Goal: Transaction & Acquisition: Download file/media

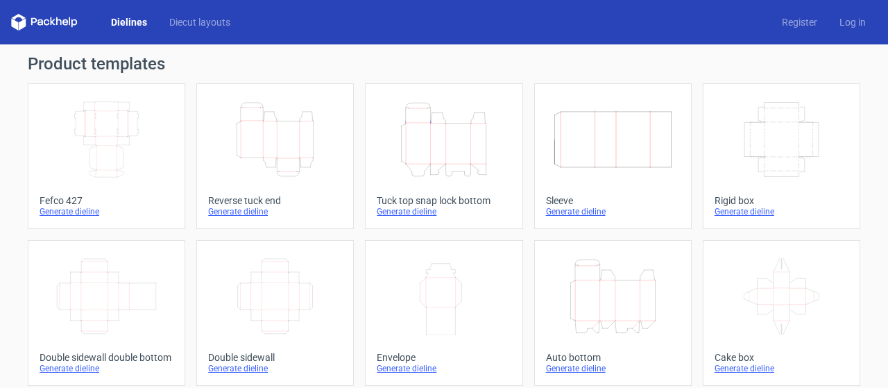
click at [117, 132] on icon "Width Depth Height" at bounding box center [106, 140] width 123 height 78
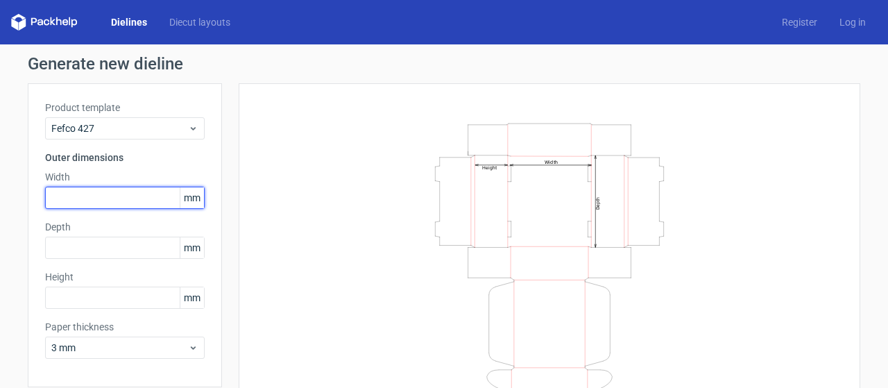
click at [83, 193] on input "text" at bounding box center [125, 198] width 160 height 22
type input "240"
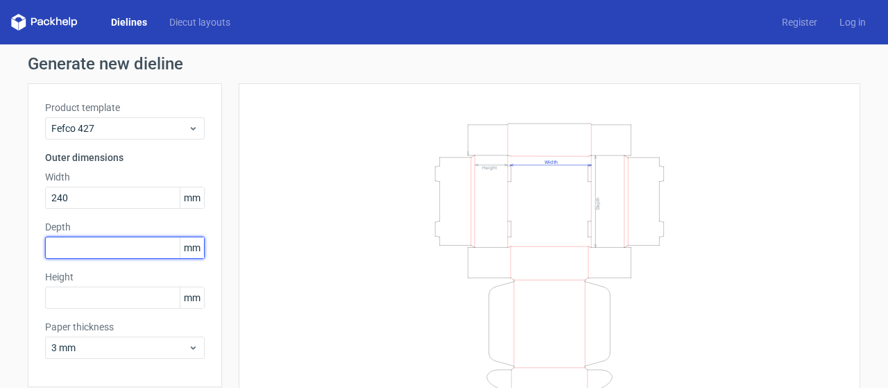
click at [75, 251] on input "text" at bounding box center [125, 248] width 160 height 22
click at [61, 247] on input "16" at bounding box center [125, 248] width 160 height 22
type input "160"
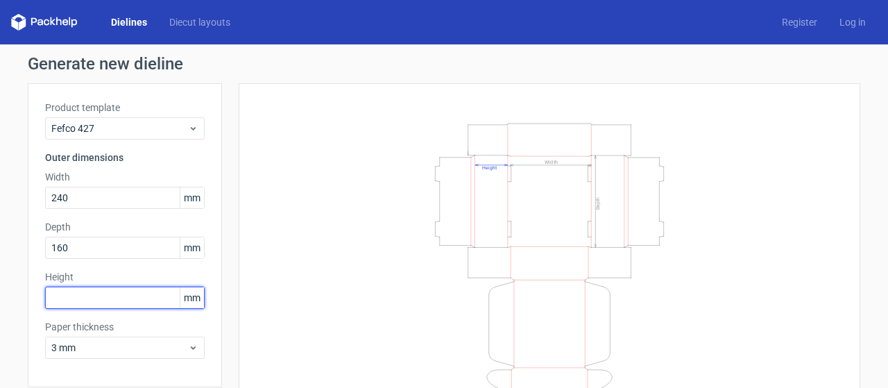
click at [60, 295] on input "text" at bounding box center [125, 298] width 160 height 22
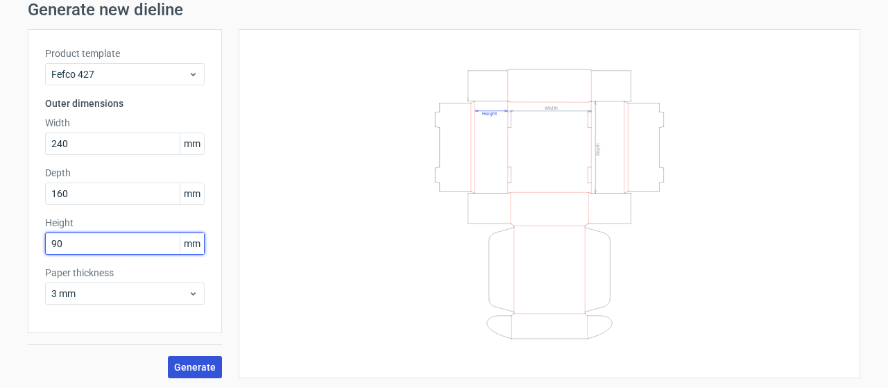
type input "90"
click at [195, 364] on span "Generate" at bounding box center [195, 367] width 42 height 10
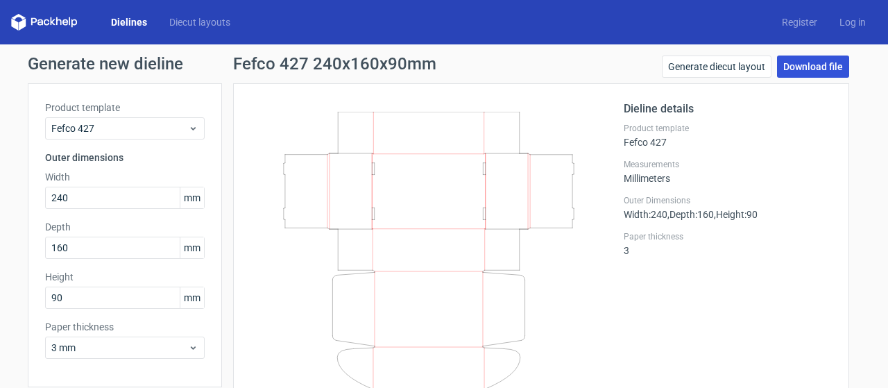
click at [787, 63] on link "Download file" at bounding box center [813, 67] width 72 height 22
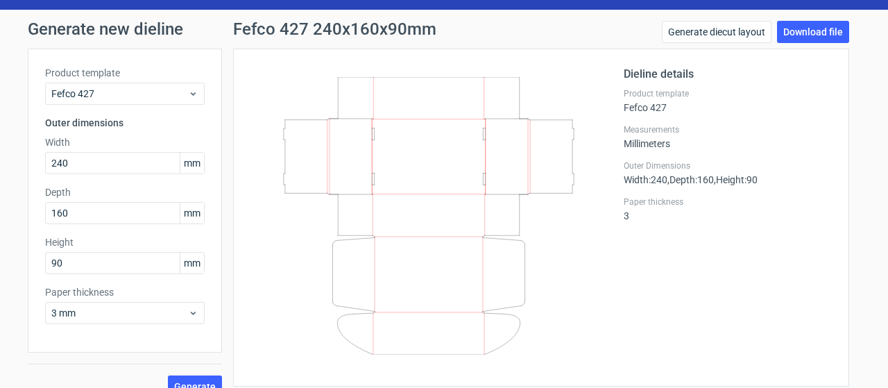
scroll to position [54, 0]
